Goal: Task Accomplishment & Management: Manage account settings

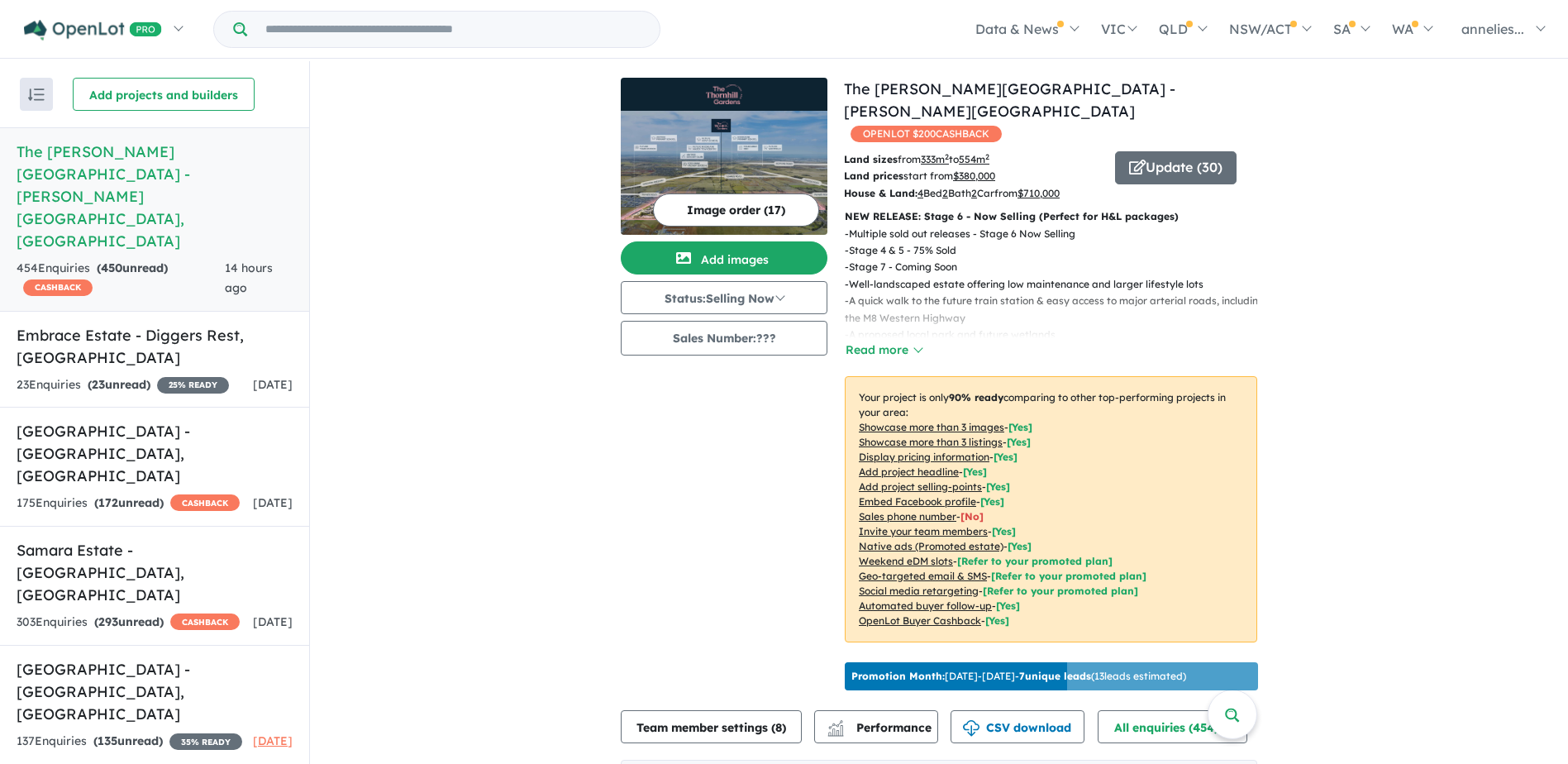
drag, startPoint x: 690, startPoint y: 385, endPoint x: 711, endPoint y: 201, distance: 185.2
click at [711, 201] on div "Image order ( 17 ) Add images Status: Selling Now In Planning Coming Soon Selli…" at bounding box center [733, 387] width 223 height 619
click at [711, 201] on button "Image order ( 17 )" at bounding box center [736, 210] width 167 height 33
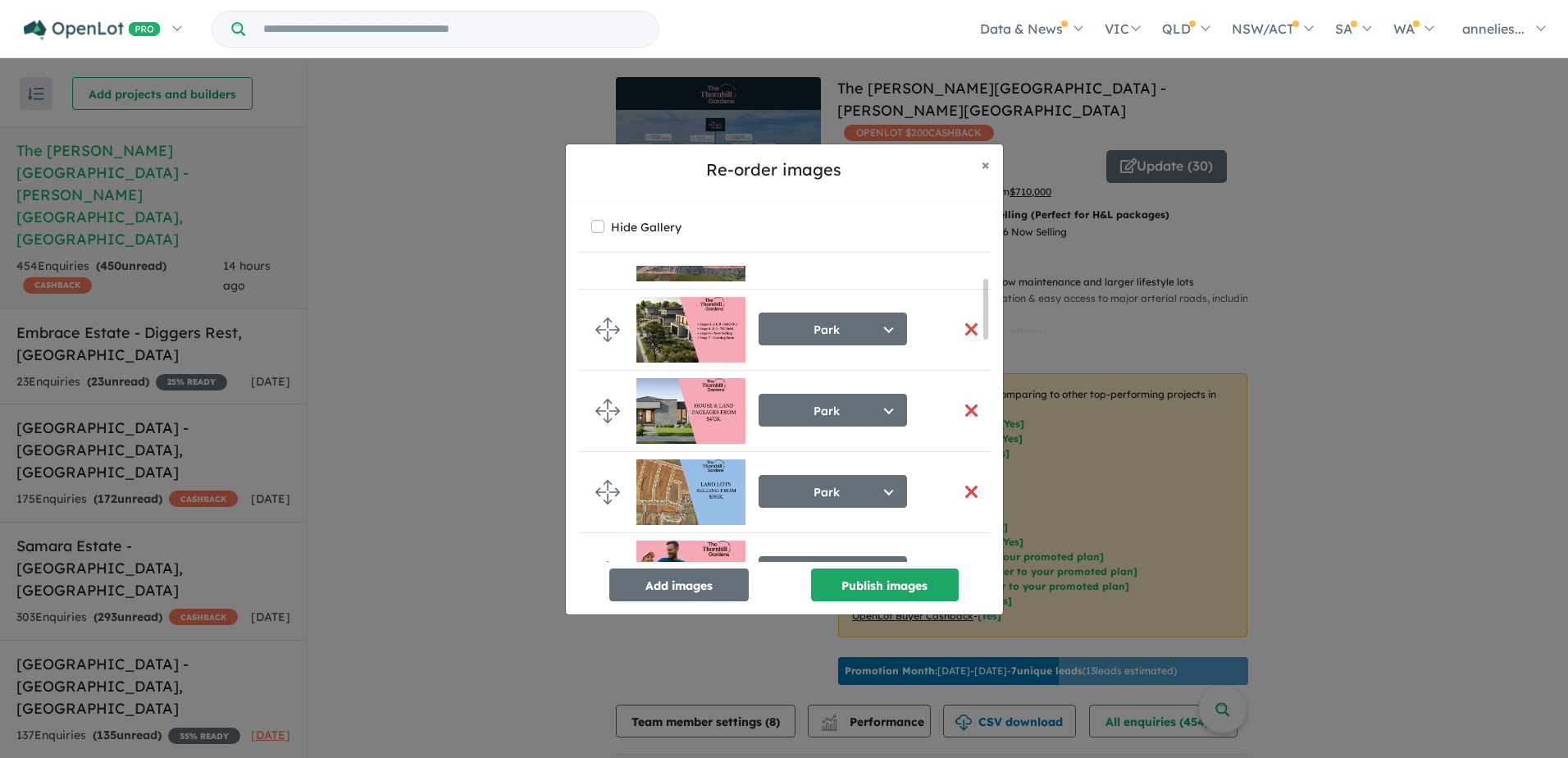
scroll to position [53, 0]
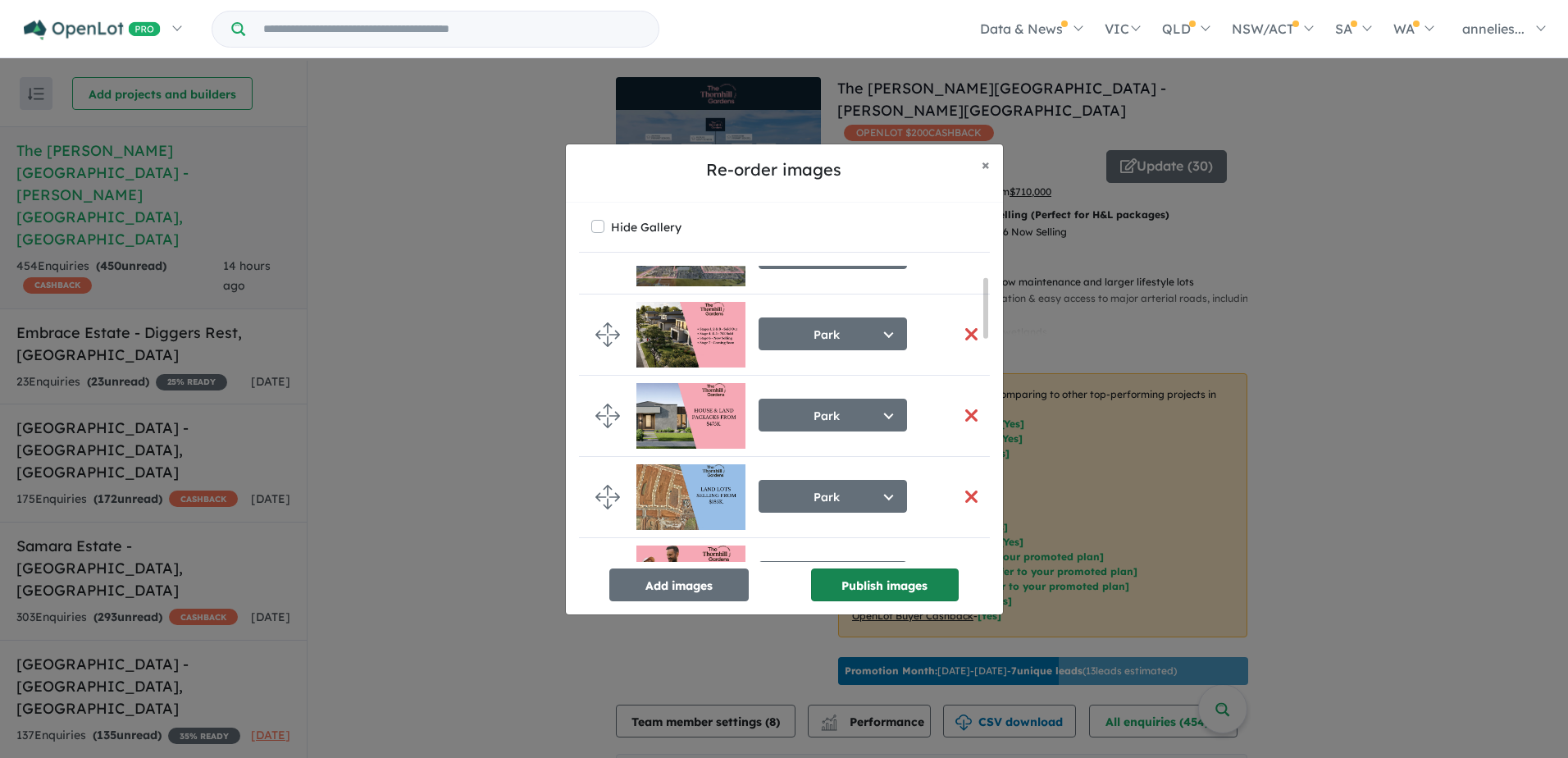
click at [926, 592] on button "Publish images" at bounding box center [884, 585] width 147 height 33
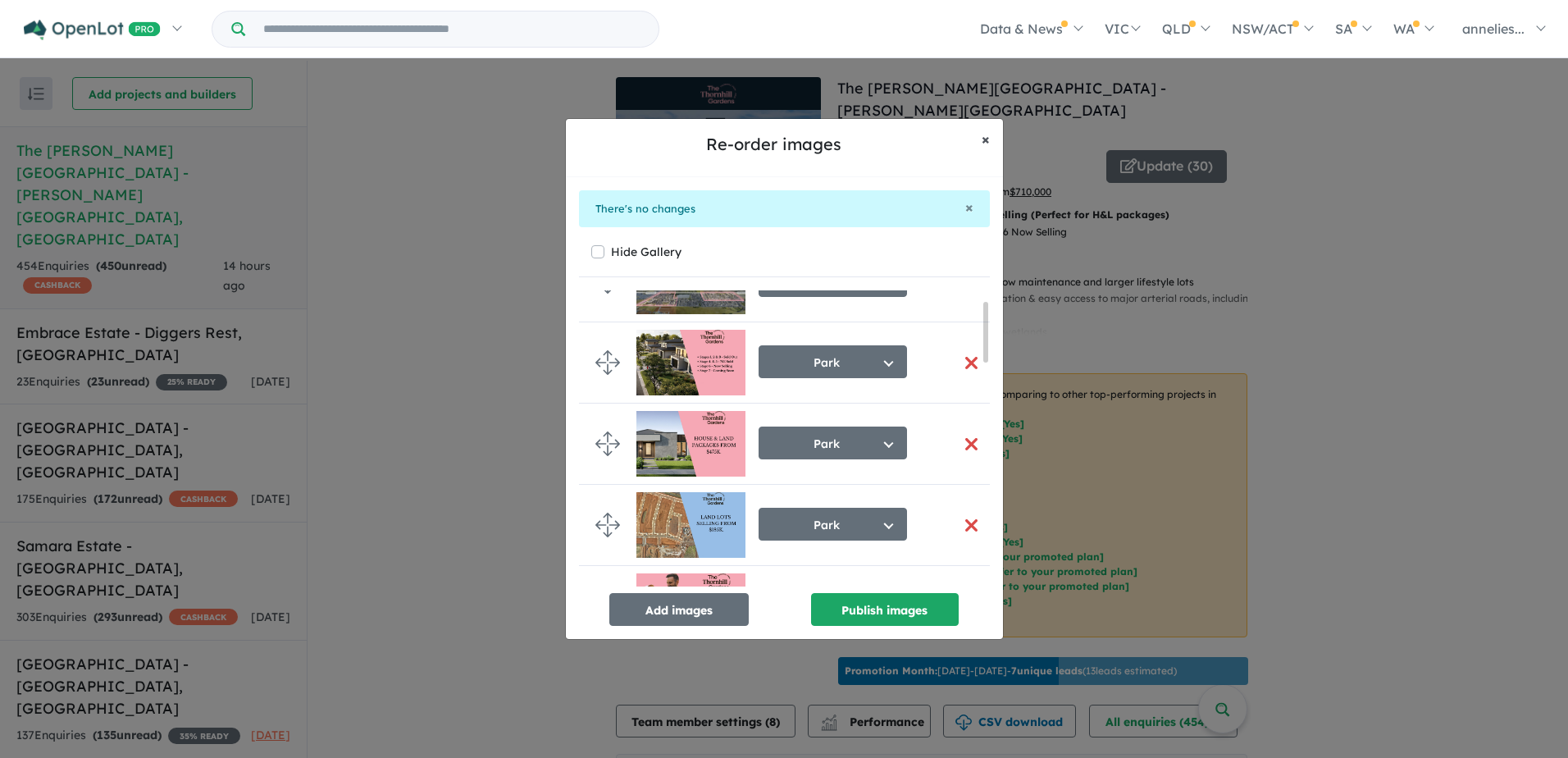
click at [988, 140] on span "×" at bounding box center [985, 138] width 8 height 19
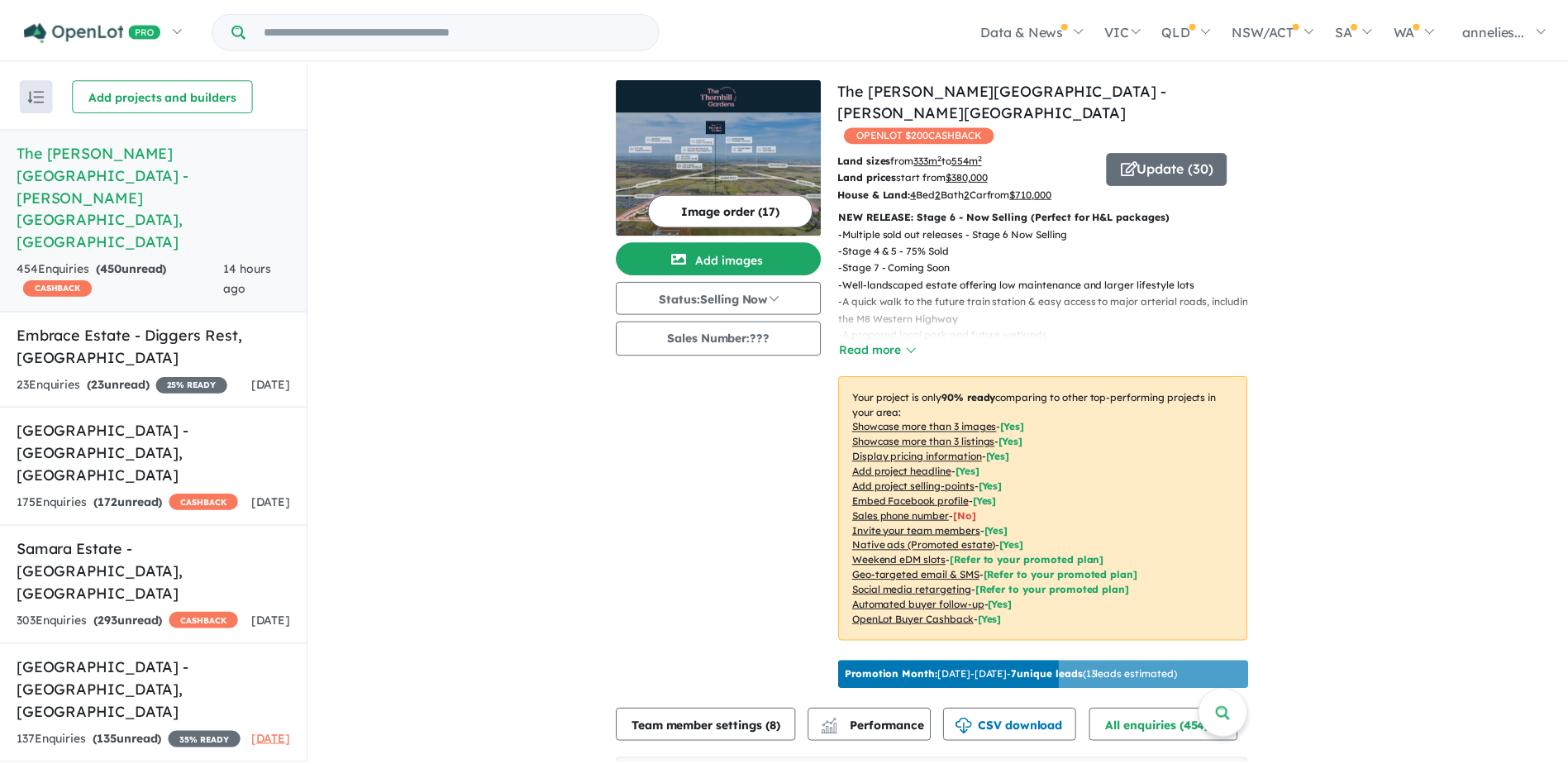
scroll to position [46, 0]
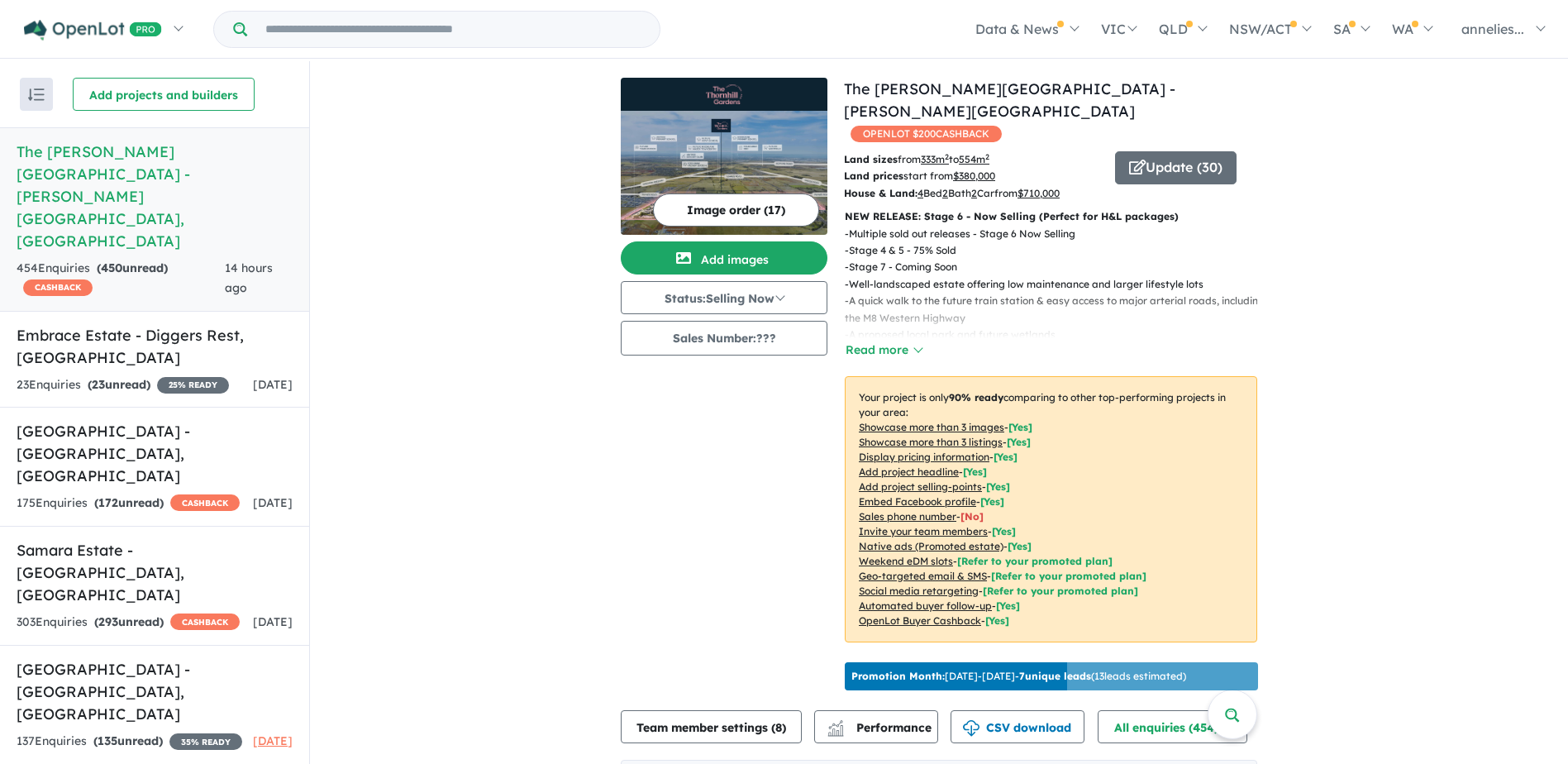
click at [744, 157] on img at bounding box center [725, 173] width 207 height 124
click at [752, 133] on img at bounding box center [725, 173] width 207 height 124
